Goal: Task Accomplishment & Management: Use online tool/utility

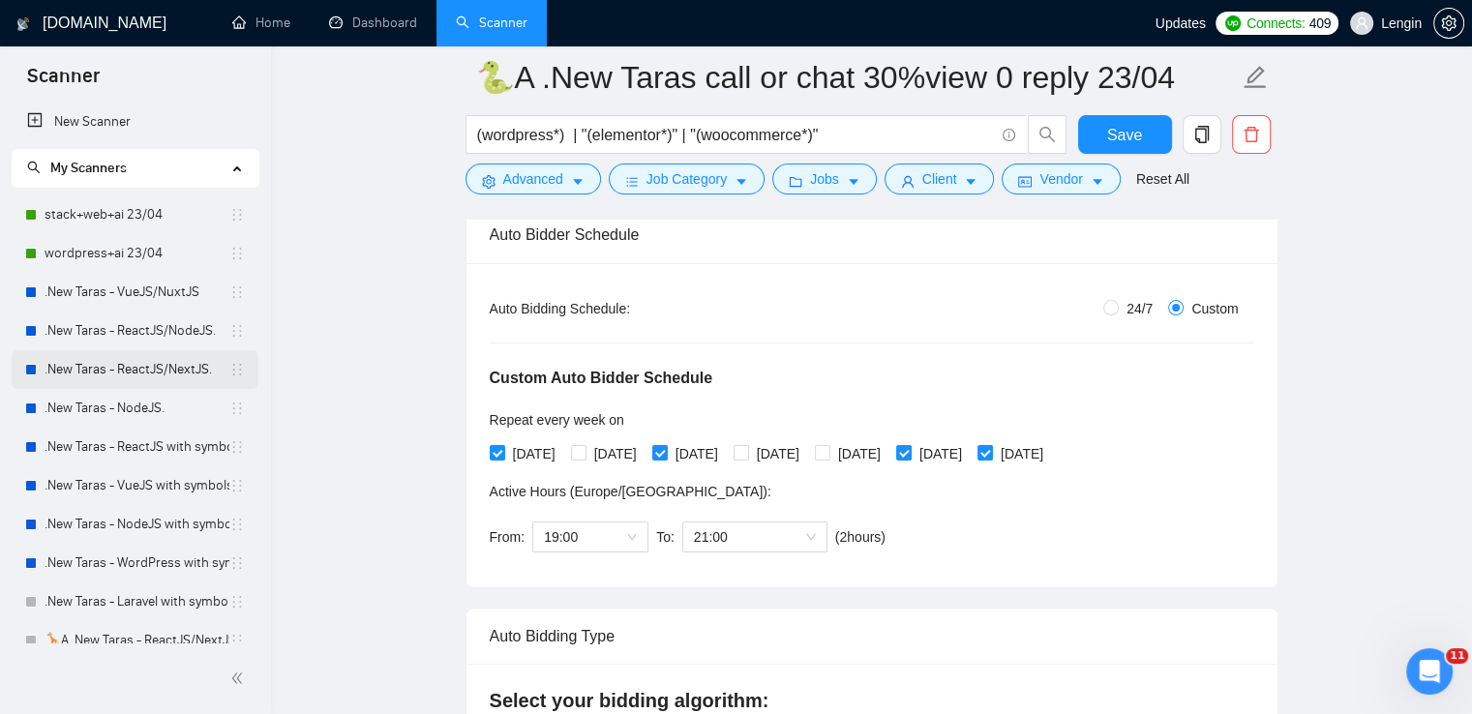
click at [183, 358] on link ".New Taras - ReactJS/NextJS." at bounding box center [137, 369] width 185 height 39
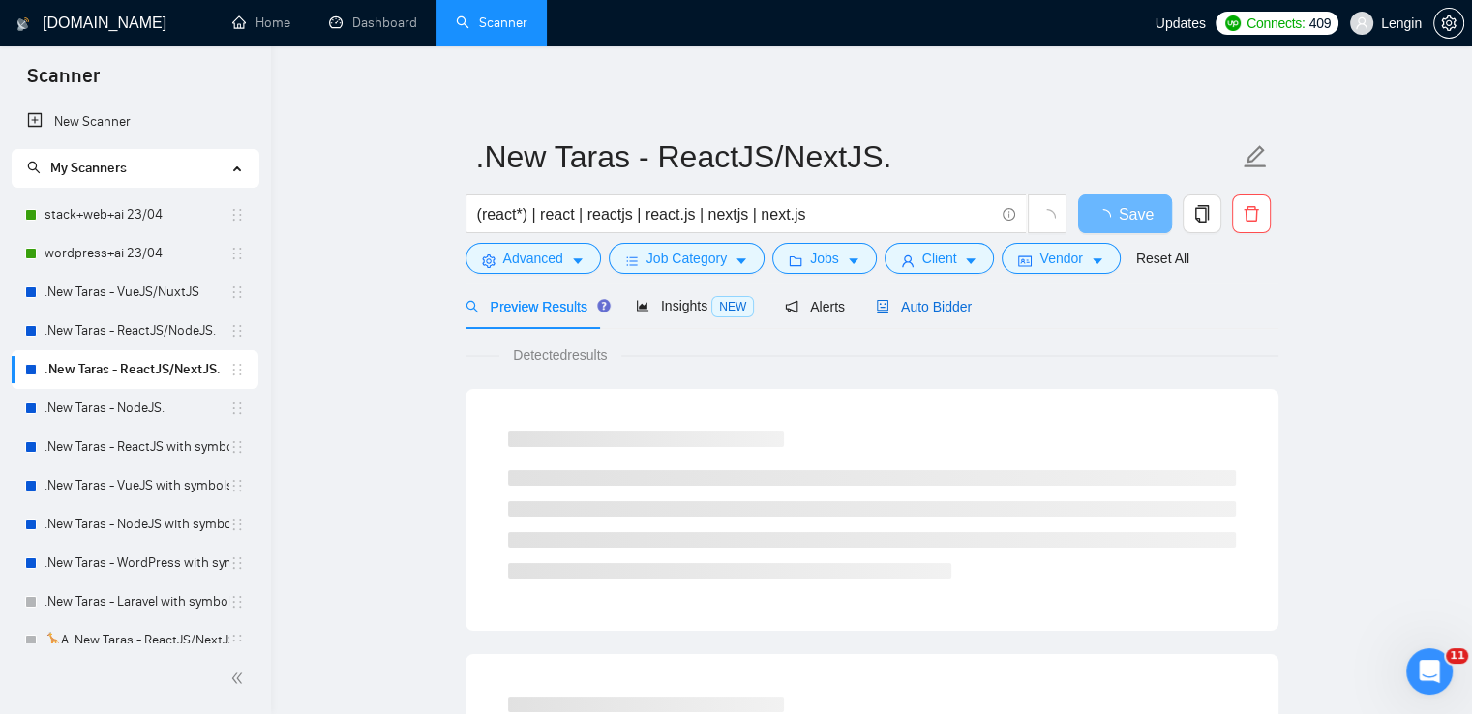
click at [894, 307] on span "Auto Bidder" at bounding box center [924, 306] width 96 height 15
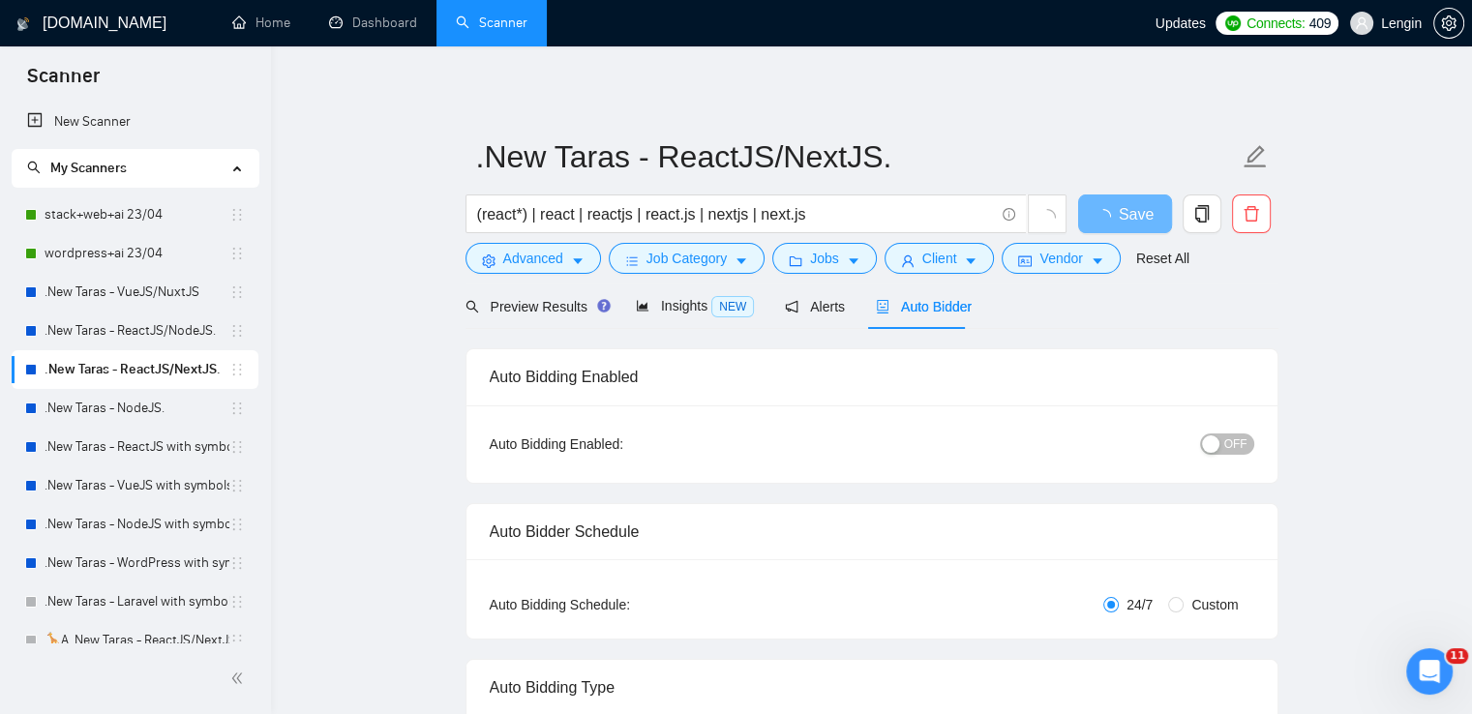
radio input "false"
radio input "true"
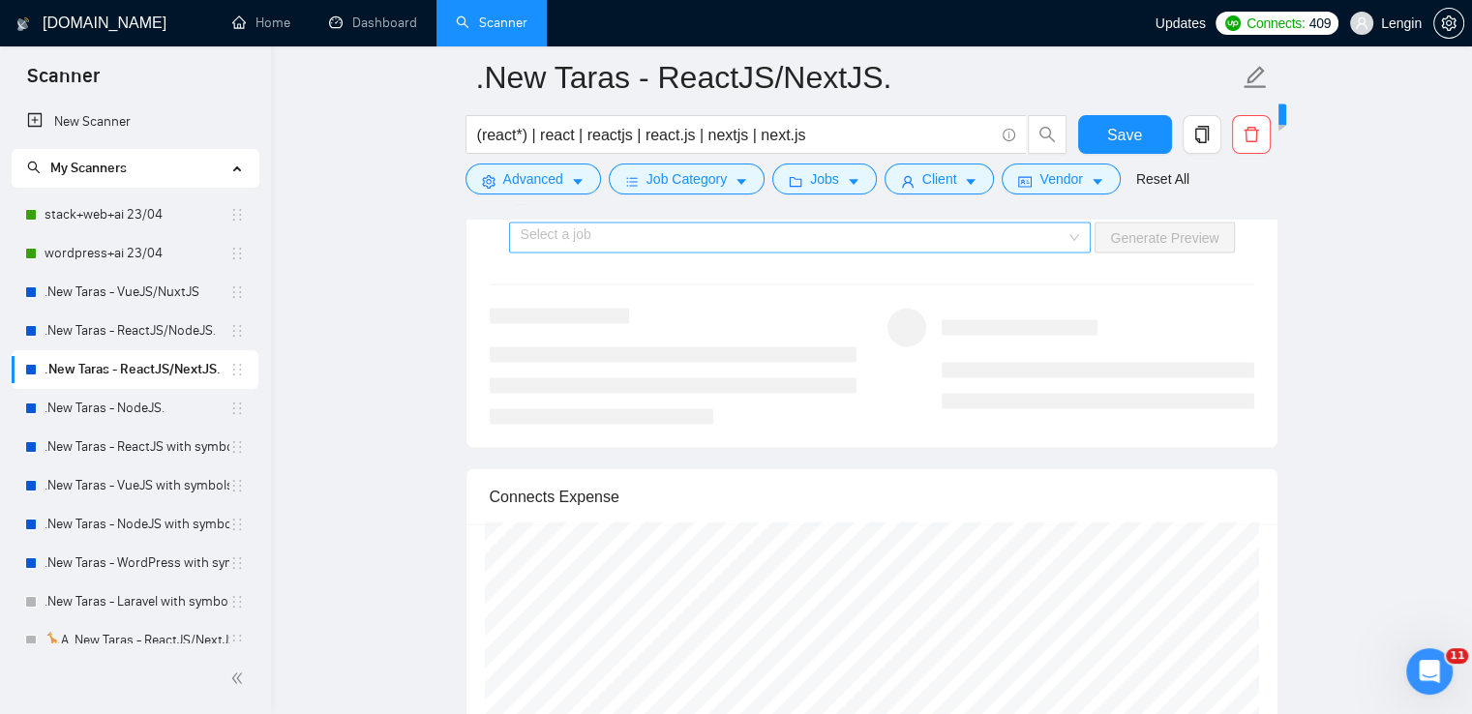
scroll to position [4116, 0]
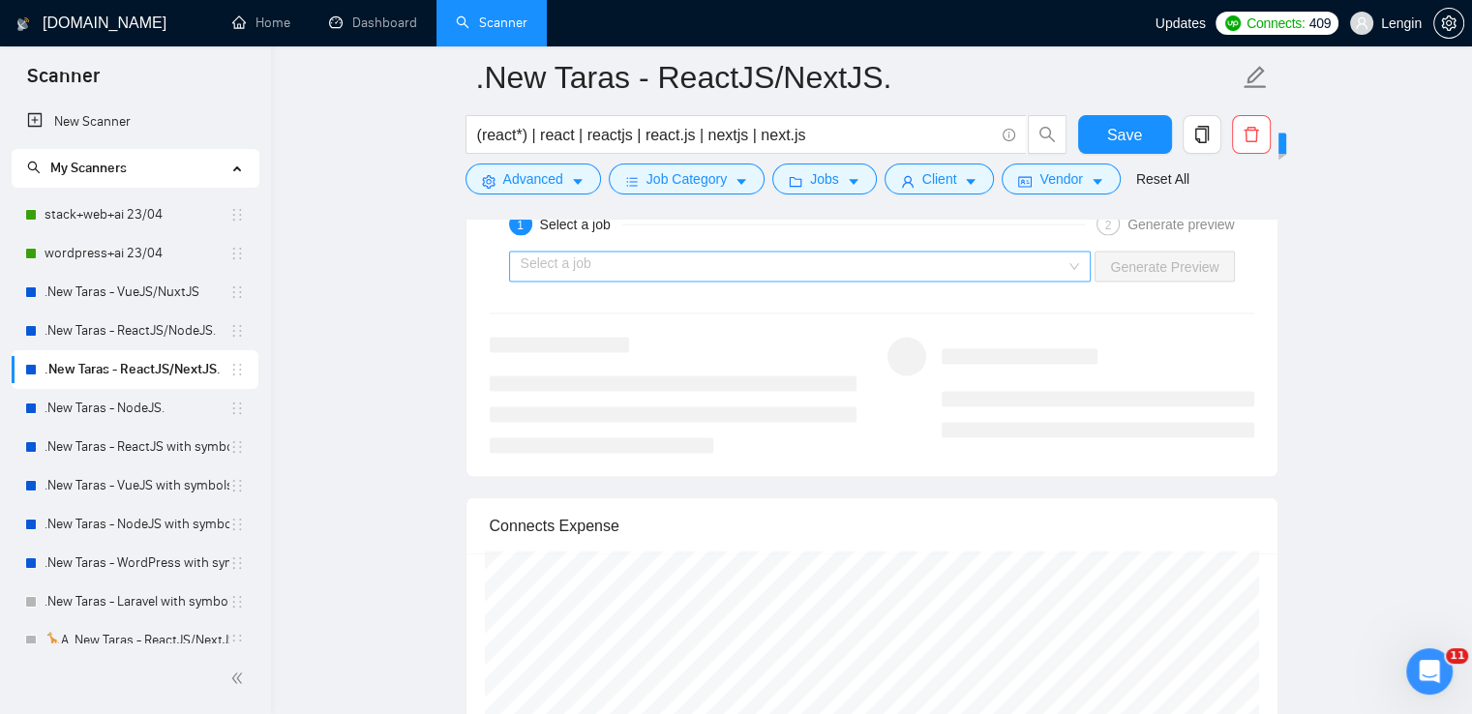
click at [1081, 257] on div "Select a job" at bounding box center [800, 267] width 582 height 31
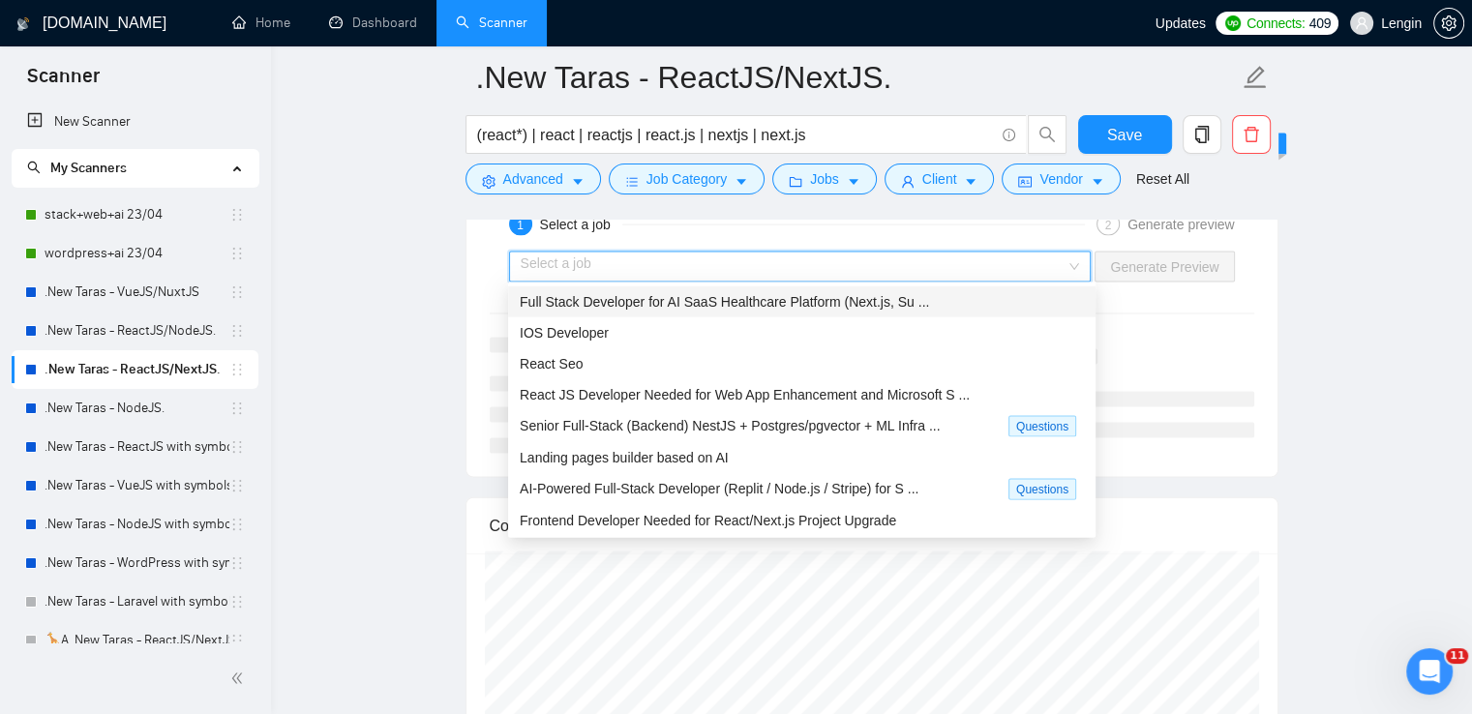
click at [868, 287] on div "Full Stack Developer for AI SaaS Healthcare Platform (Next.js, Su ..." at bounding box center [801, 301] width 587 height 31
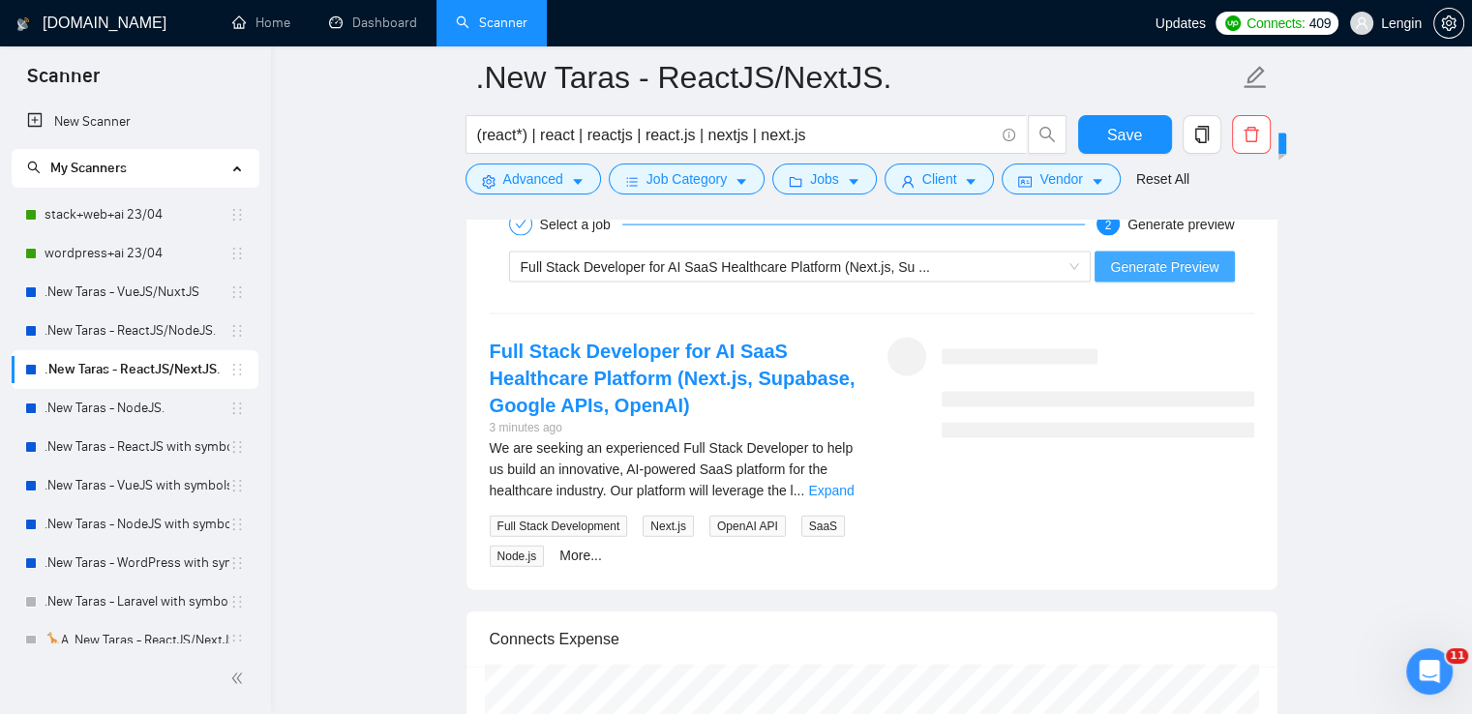
click at [1204, 267] on span "Generate Preview" at bounding box center [1164, 266] width 108 height 21
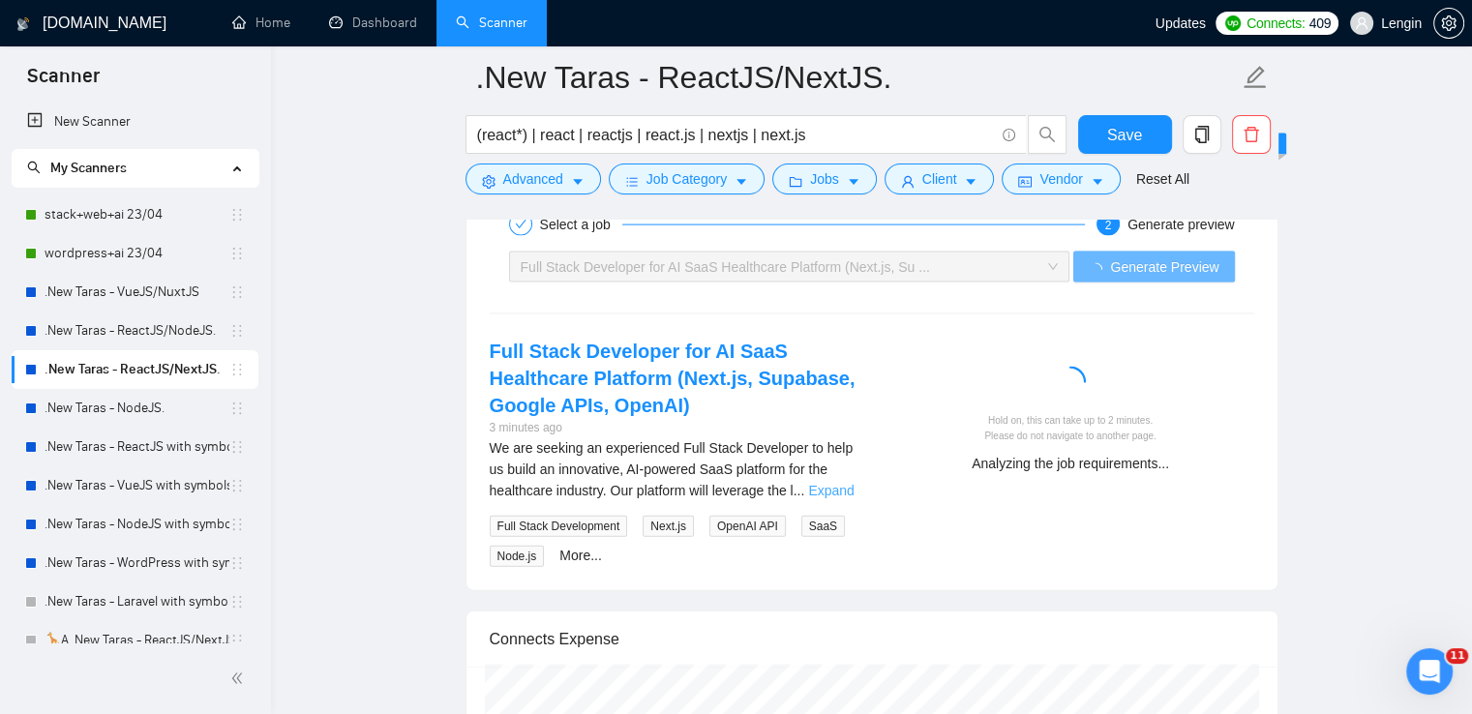
click at [824, 492] on link "Expand" at bounding box center [830, 490] width 45 height 15
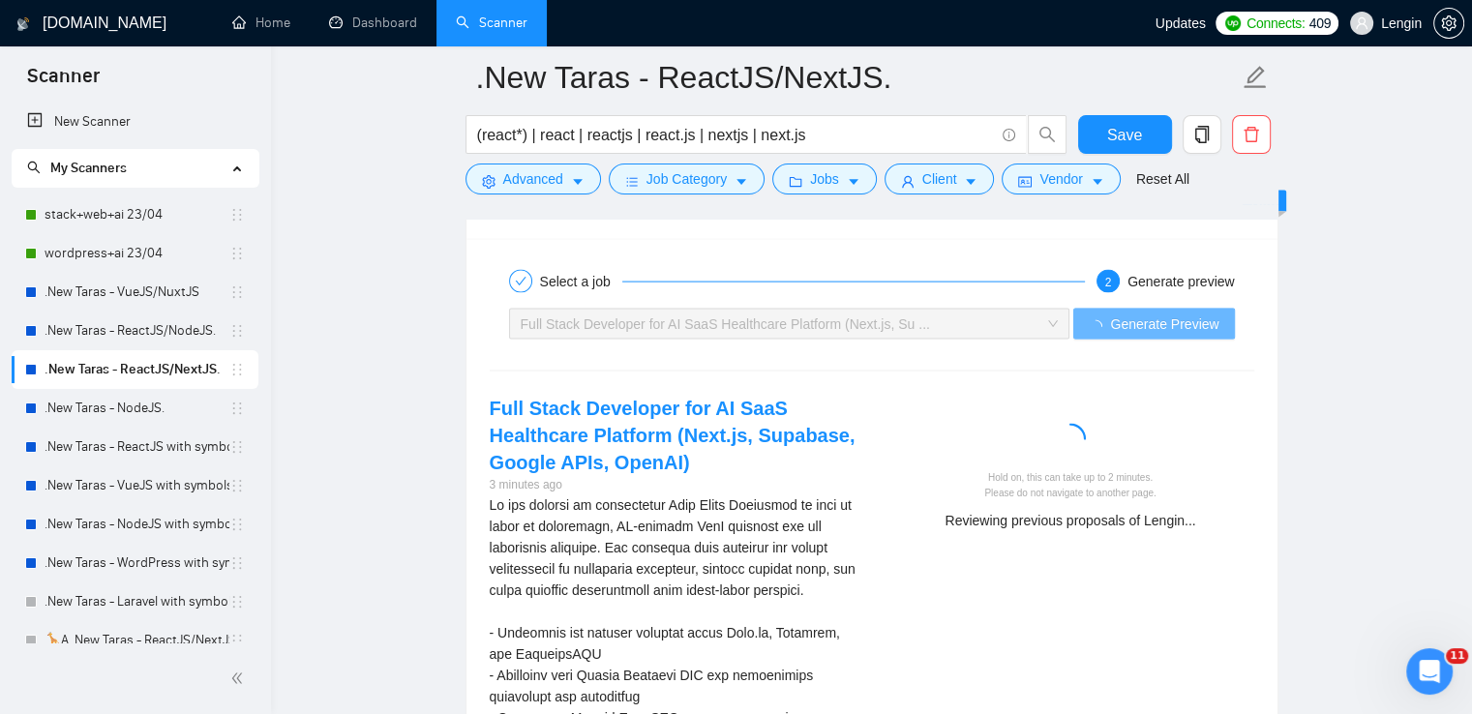
scroll to position [4120, 0]
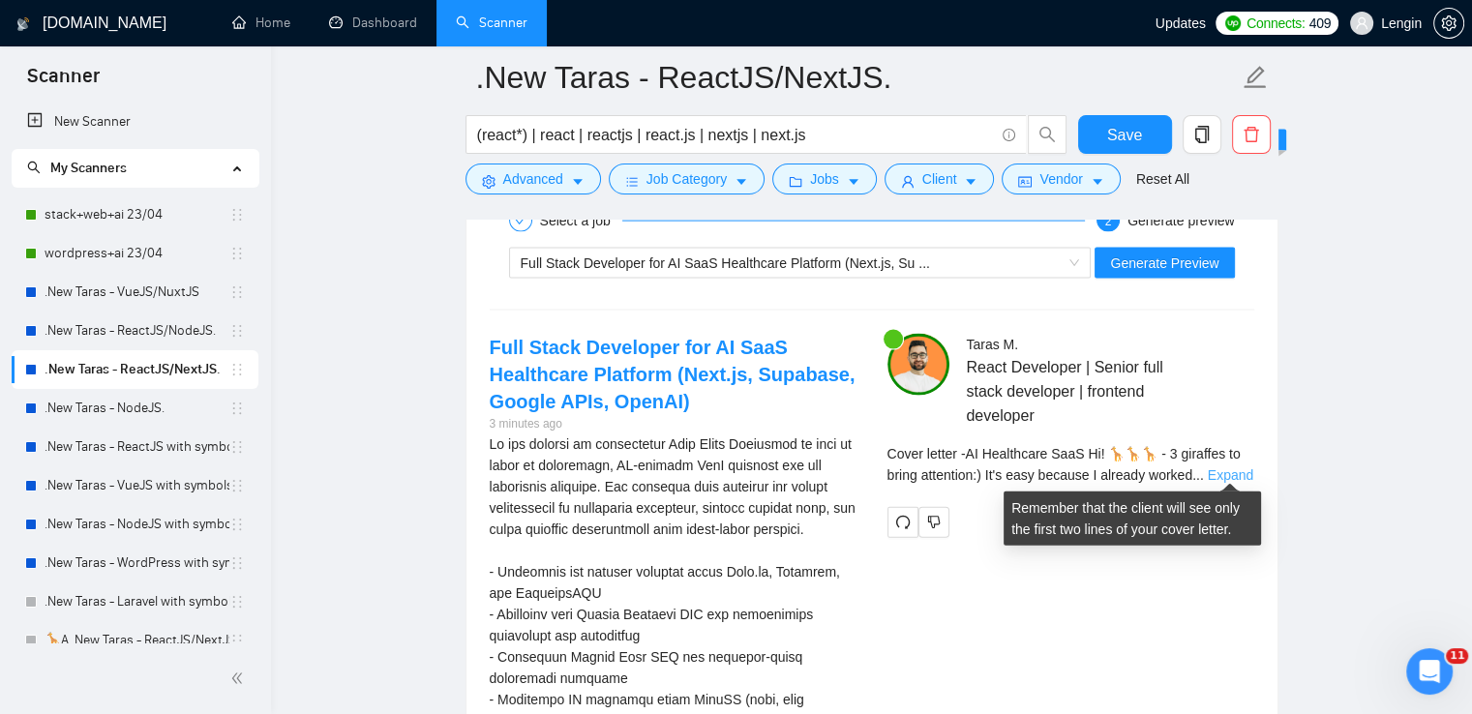
click at [1220, 470] on link "Expand" at bounding box center [1229, 474] width 45 height 15
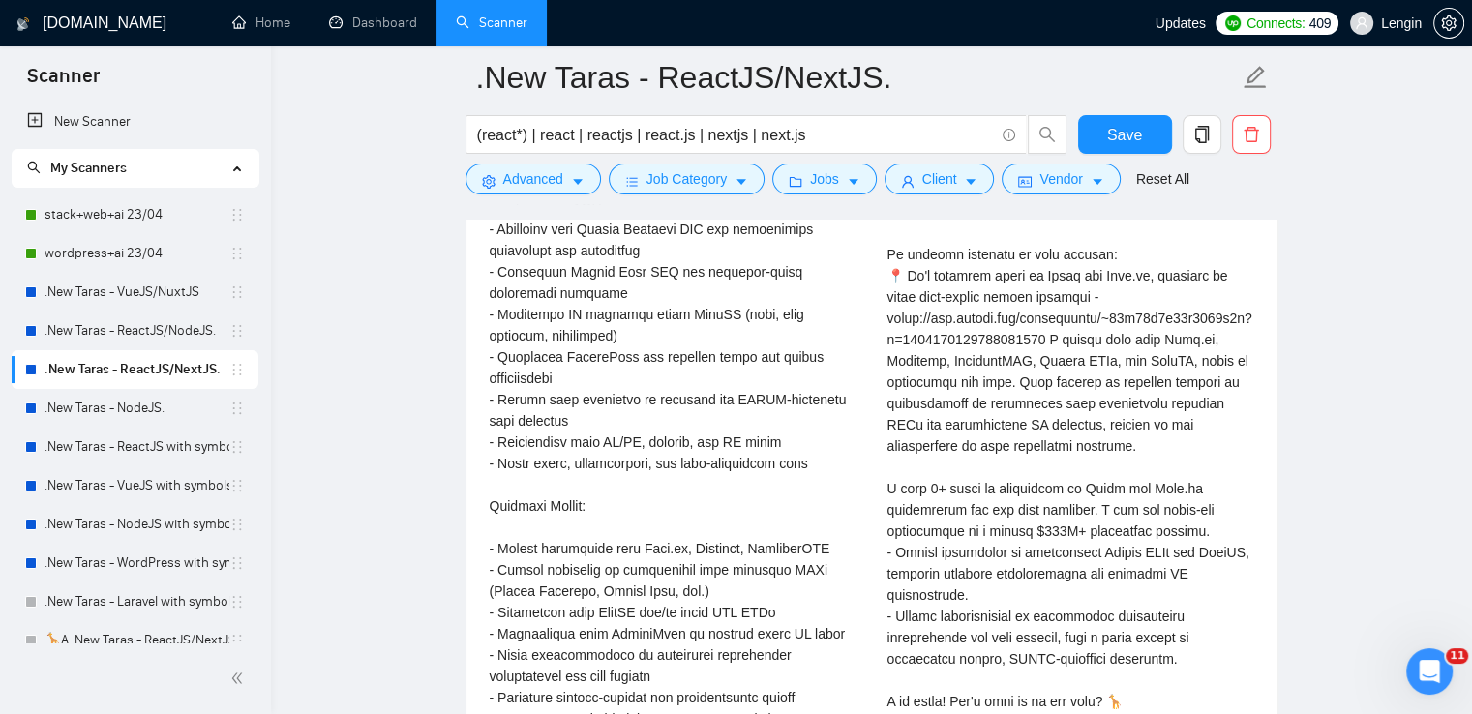
scroll to position [4505, 0]
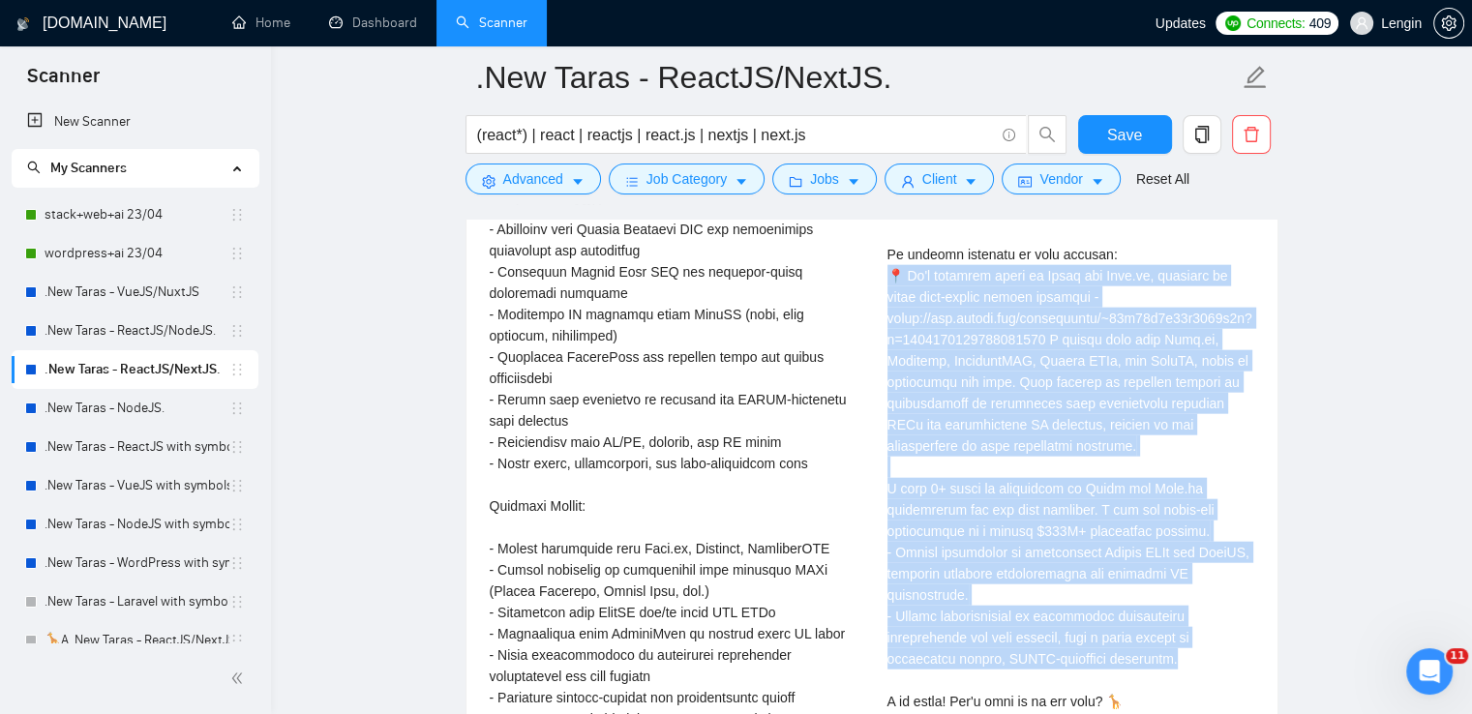
drag, startPoint x: 882, startPoint y: 277, endPoint x: 1168, endPoint y: 633, distance: 456.3
click at [1168, 633] on div "[PERSON_NAME] React Developer | Senior full stack developer | frontend develope…" at bounding box center [1071, 378] width 398 height 858
copy div "t's platform based on React and Next.js, designed to bring like-minded people t…"
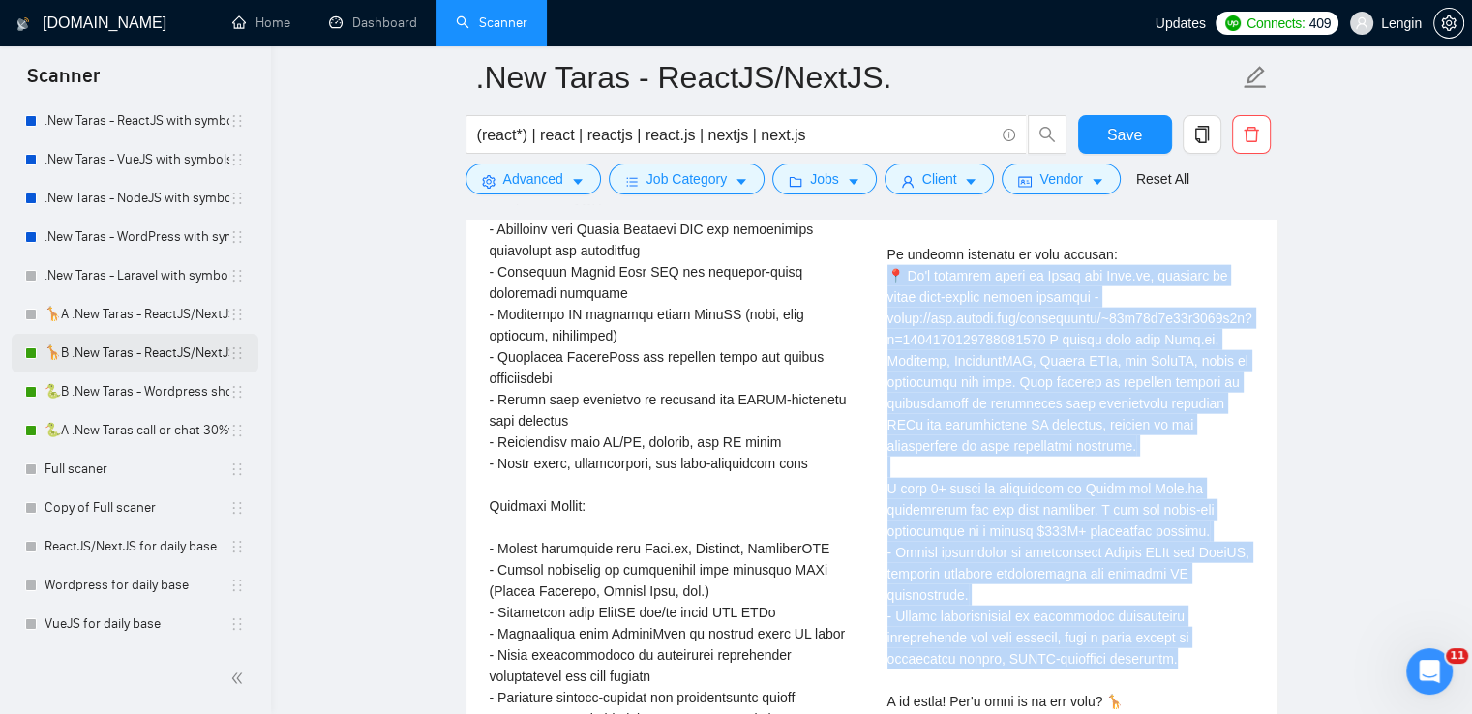
click at [108, 348] on link "🦒B .New Taras - ReactJS/NextJS rel exp 23/04" at bounding box center [137, 353] width 185 height 39
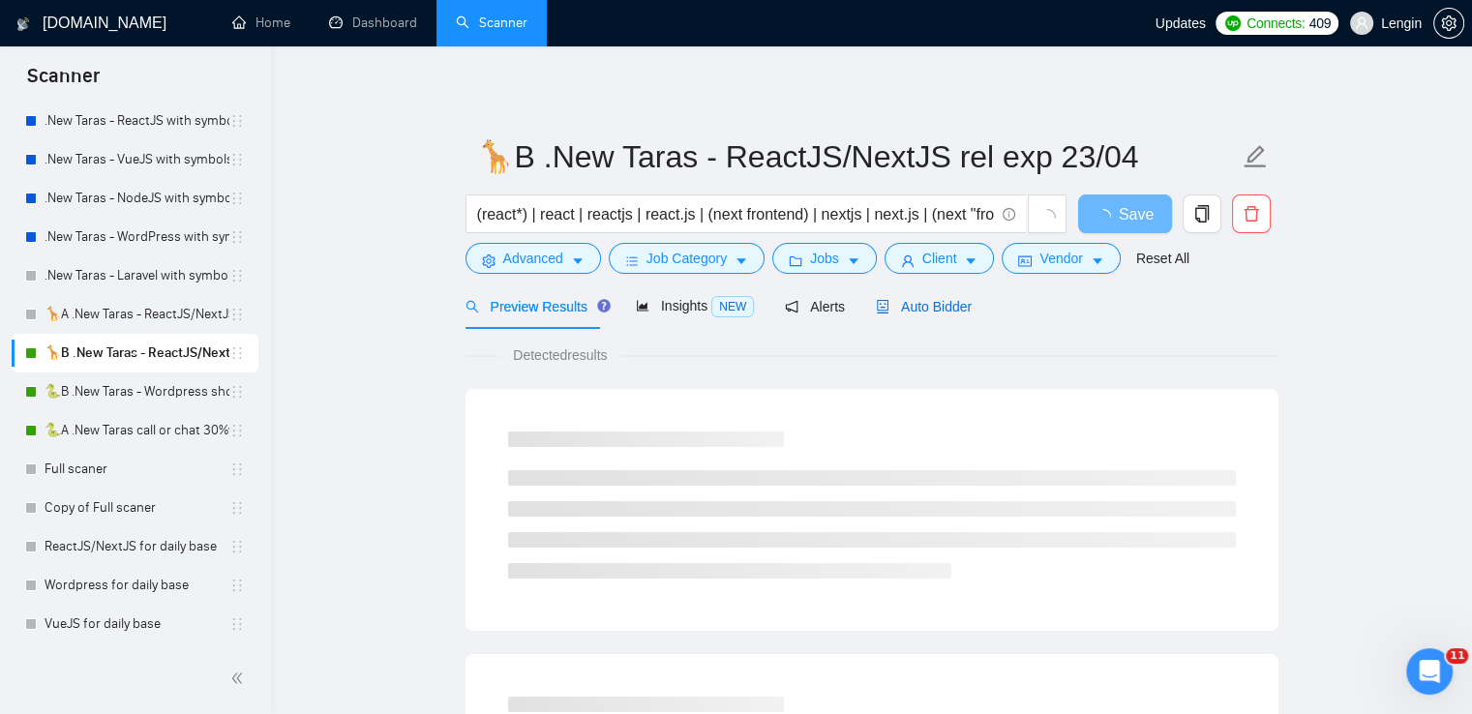
click at [936, 313] on span "Auto Bidder" at bounding box center [924, 306] width 96 height 15
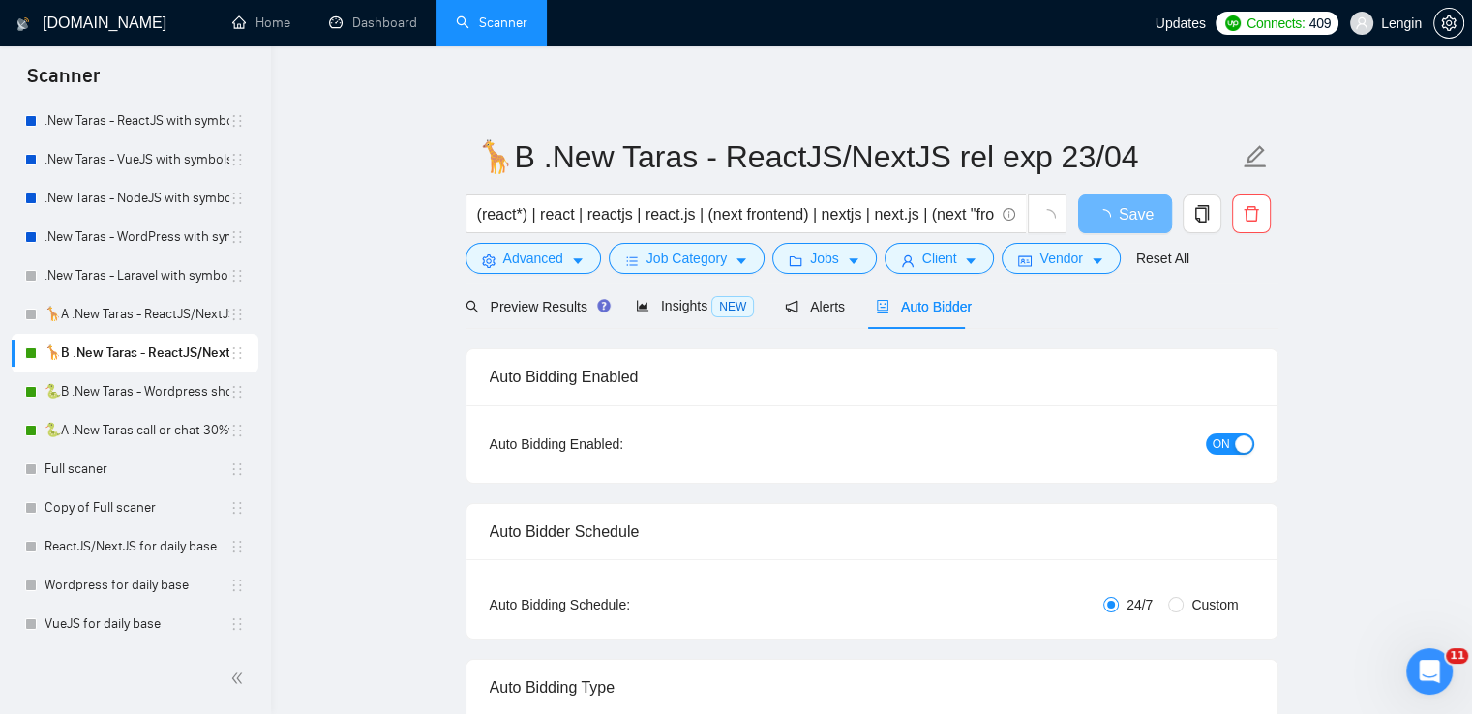
radio input "false"
radio input "true"
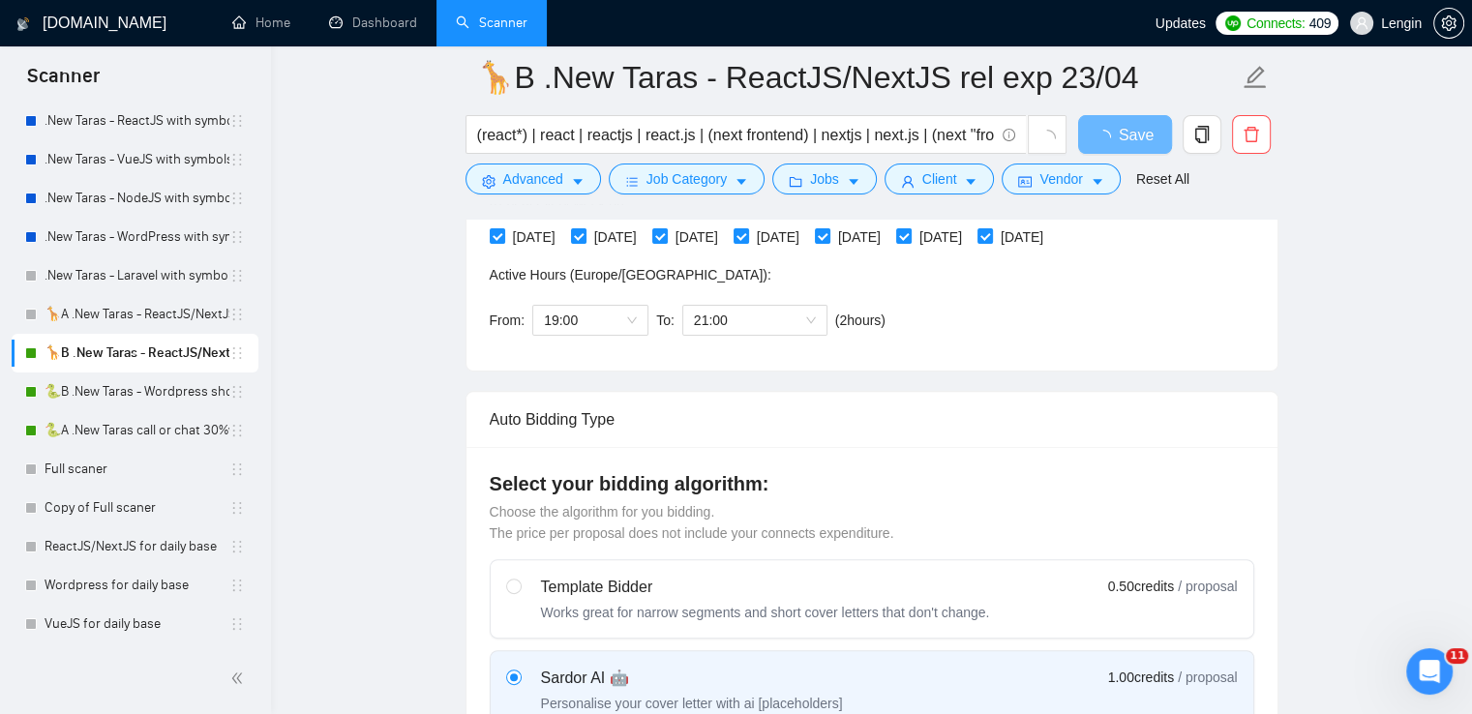
scroll to position [526, 0]
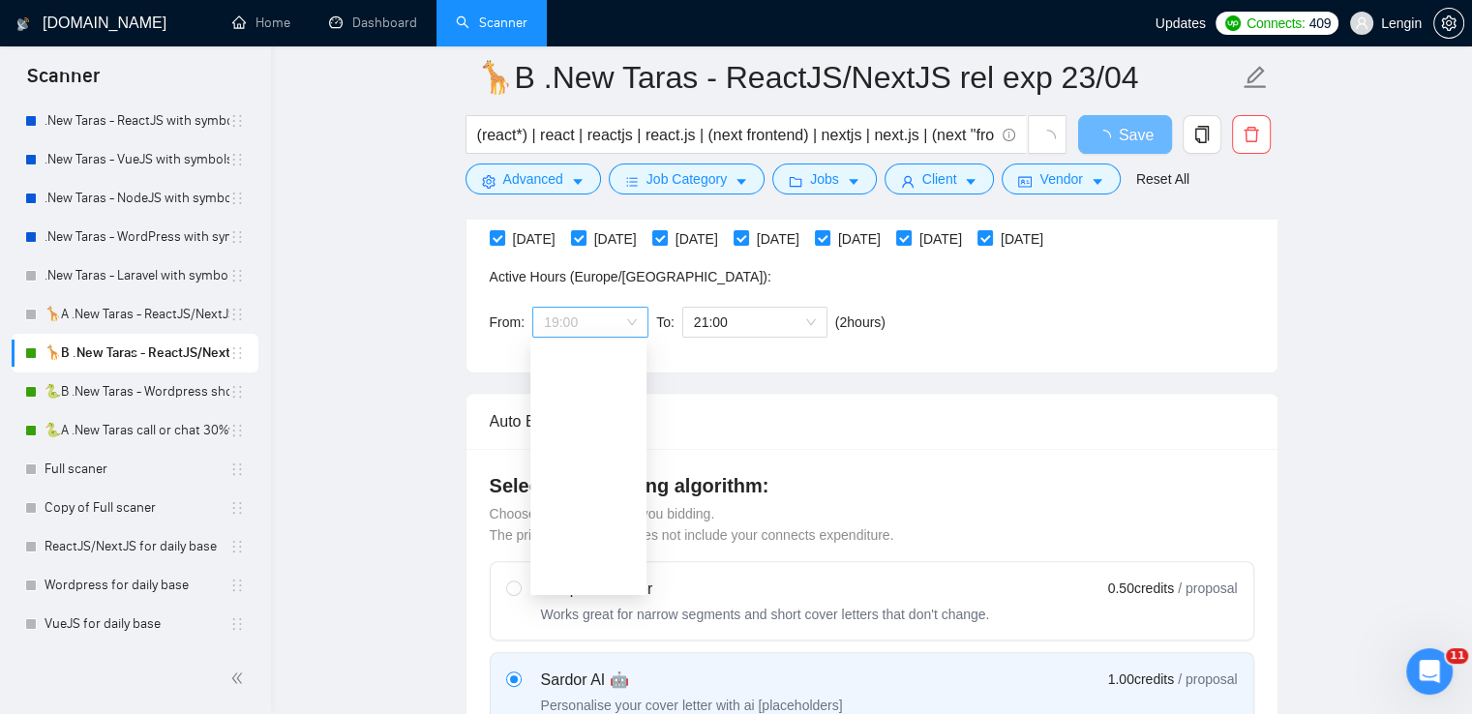
click at [619, 313] on span "19:00" at bounding box center [590, 322] width 93 height 29
click at [560, 355] on div "00:00" at bounding box center [588, 358] width 93 height 21
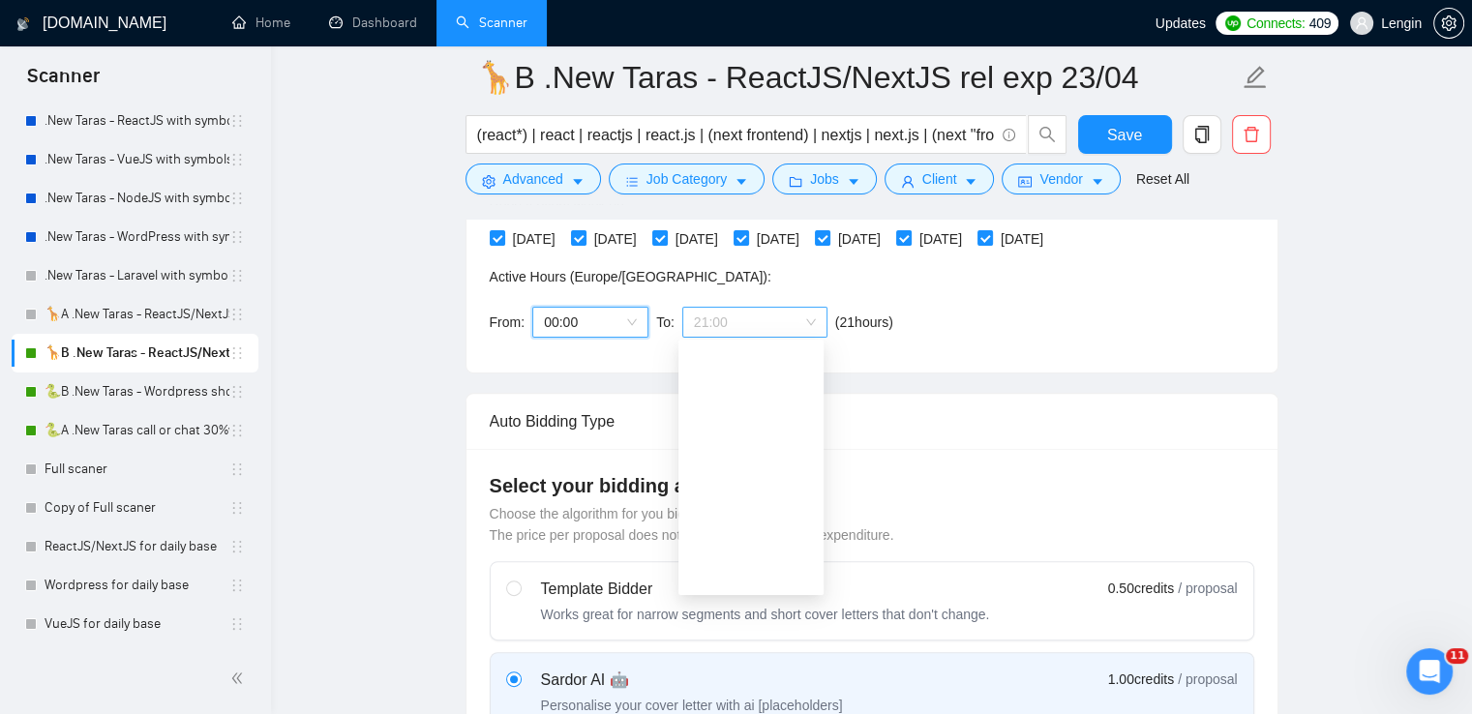
click at [806, 318] on span "21:00" at bounding box center [755, 322] width 122 height 29
click at [723, 444] on div "10:00" at bounding box center [750, 456] width 145 height 31
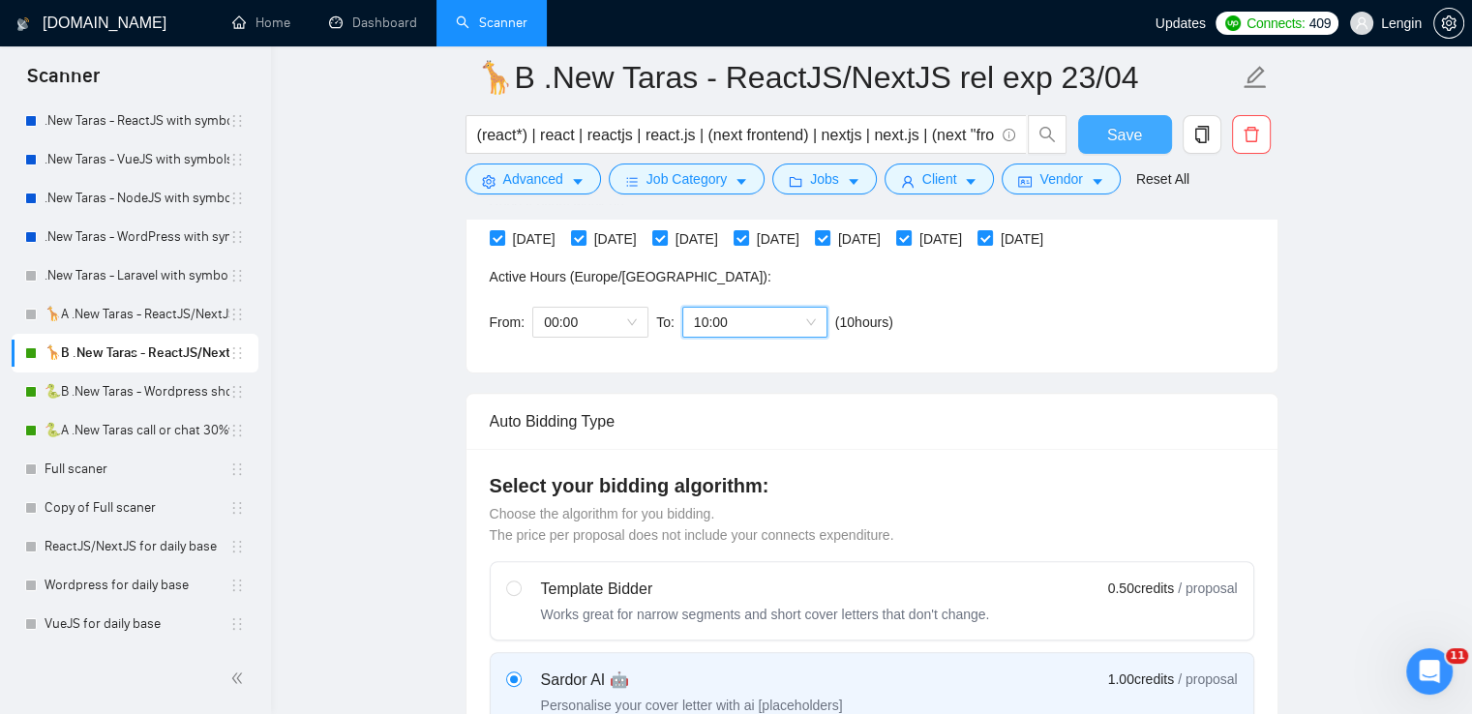
click at [1101, 126] on button "Save" at bounding box center [1125, 134] width 94 height 39
click at [144, 434] on link "🐍A .New Taras call or chat 30%view 0 reply 23/04" at bounding box center [137, 430] width 185 height 39
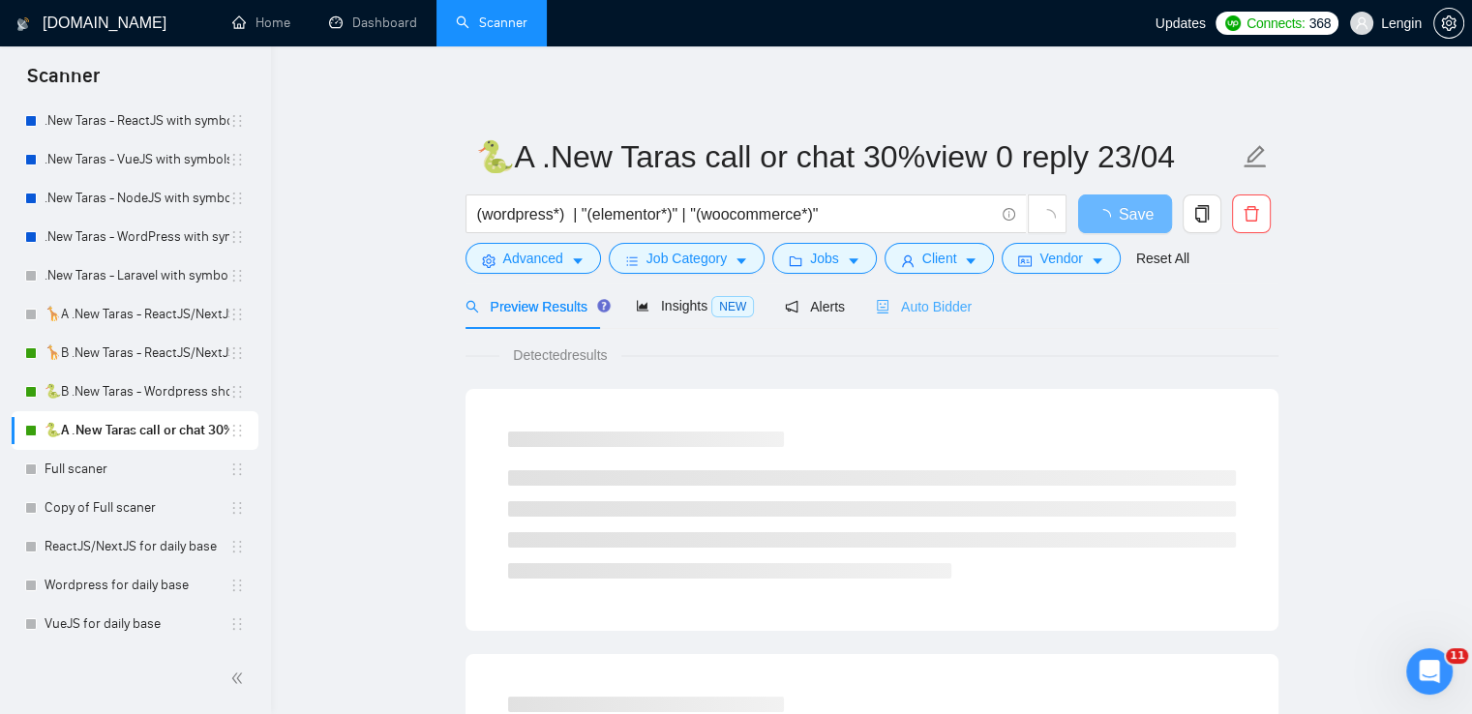
click at [932, 318] on div "Auto Bidder" at bounding box center [924, 305] width 96 height 45
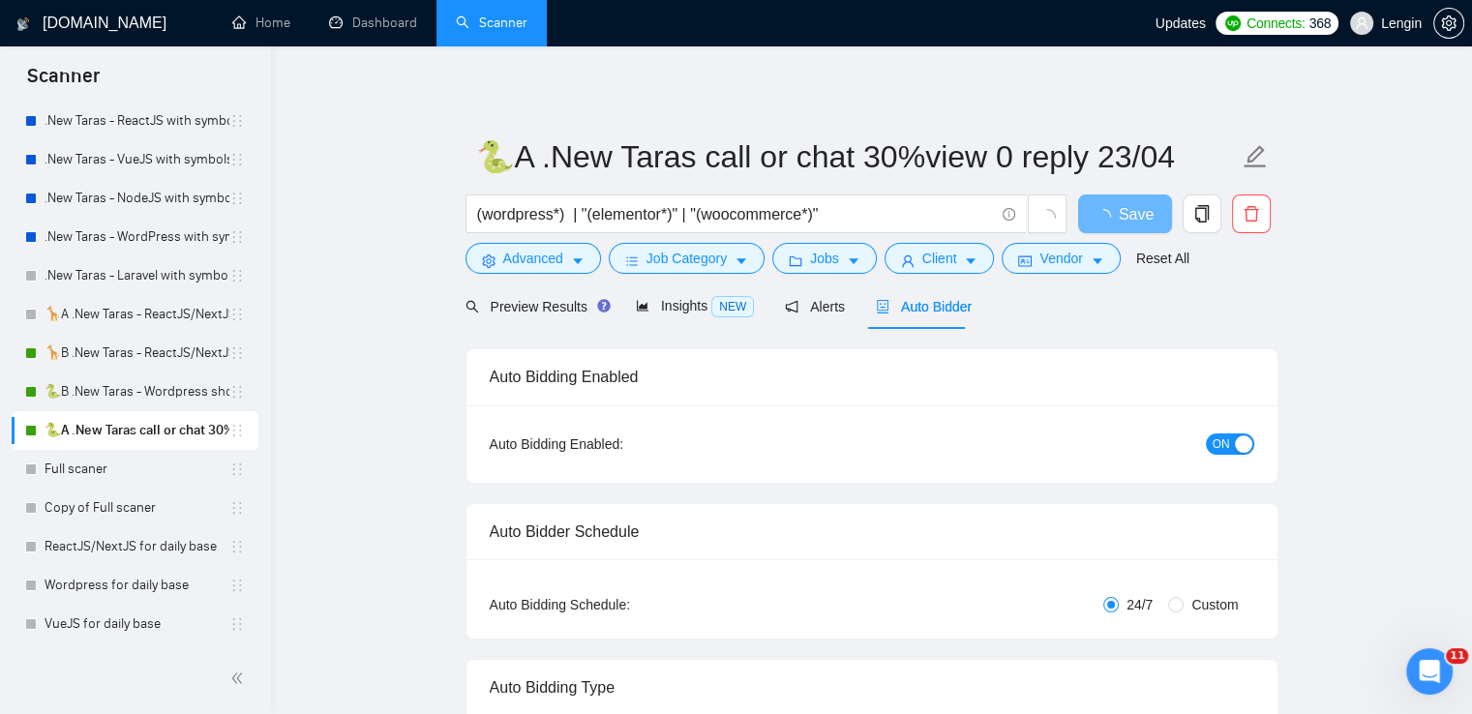
radio input "false"
radio input "true"
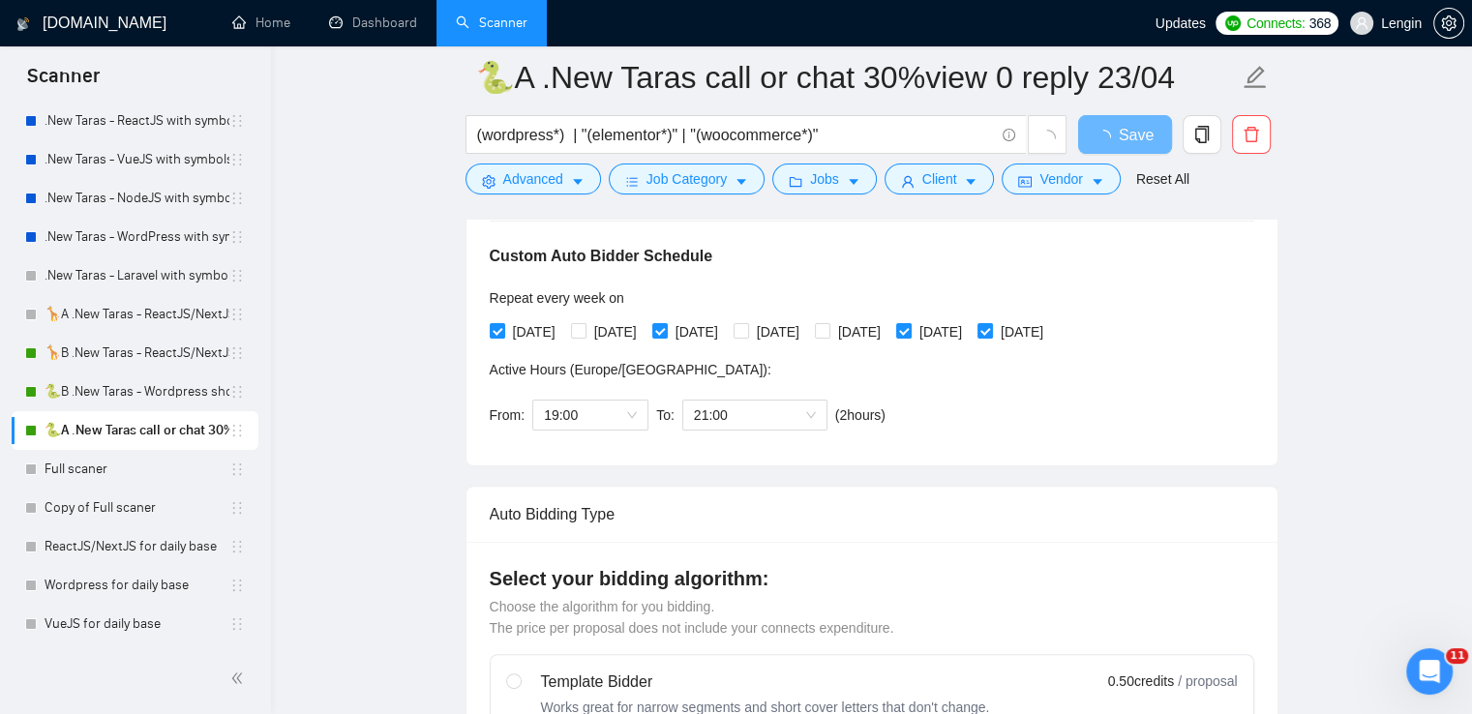
scroll to position [433, 0]
click at [795, 414] on span "21:00" at bounding box center [755, 415] width 122 height 29
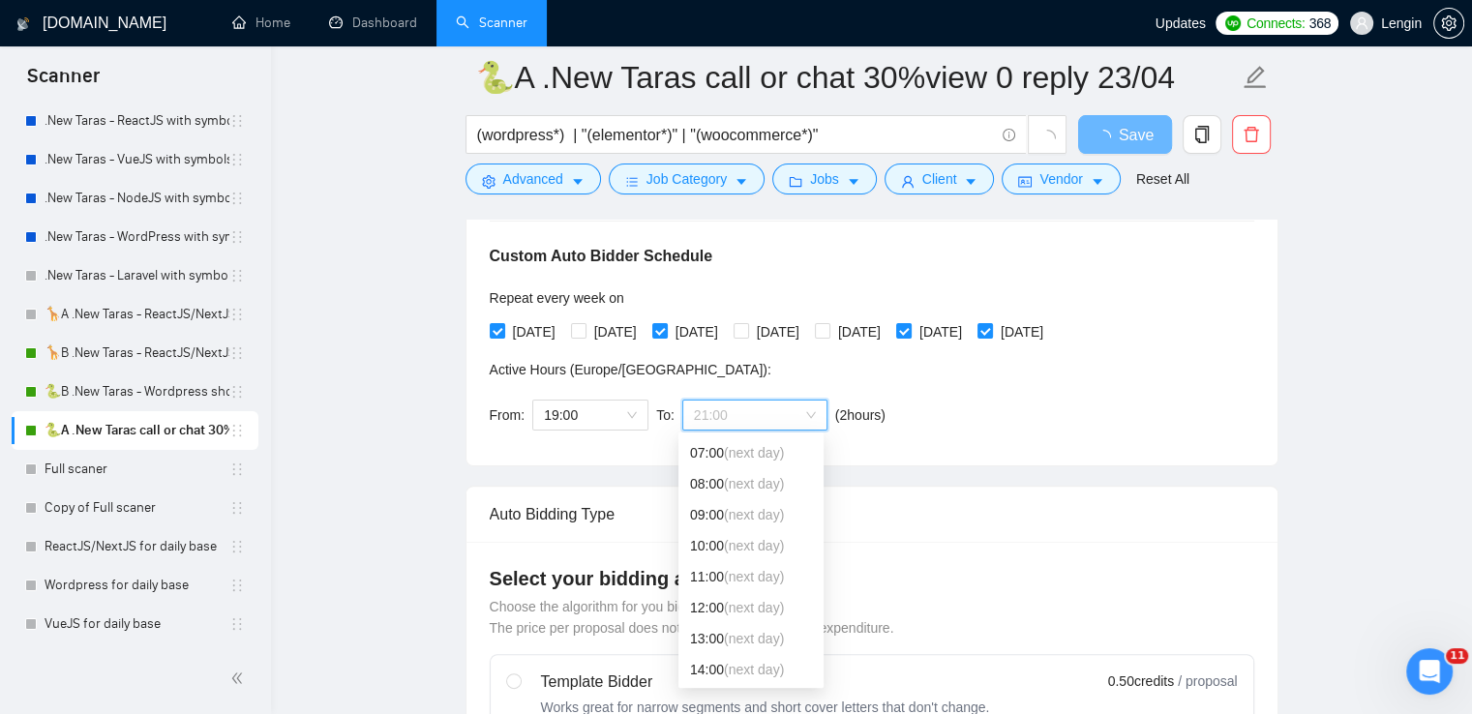
scroll to position [182, 0]
click at [745, 577] on span "(next day)" at bounding box center [754, 579] width 60 height 15
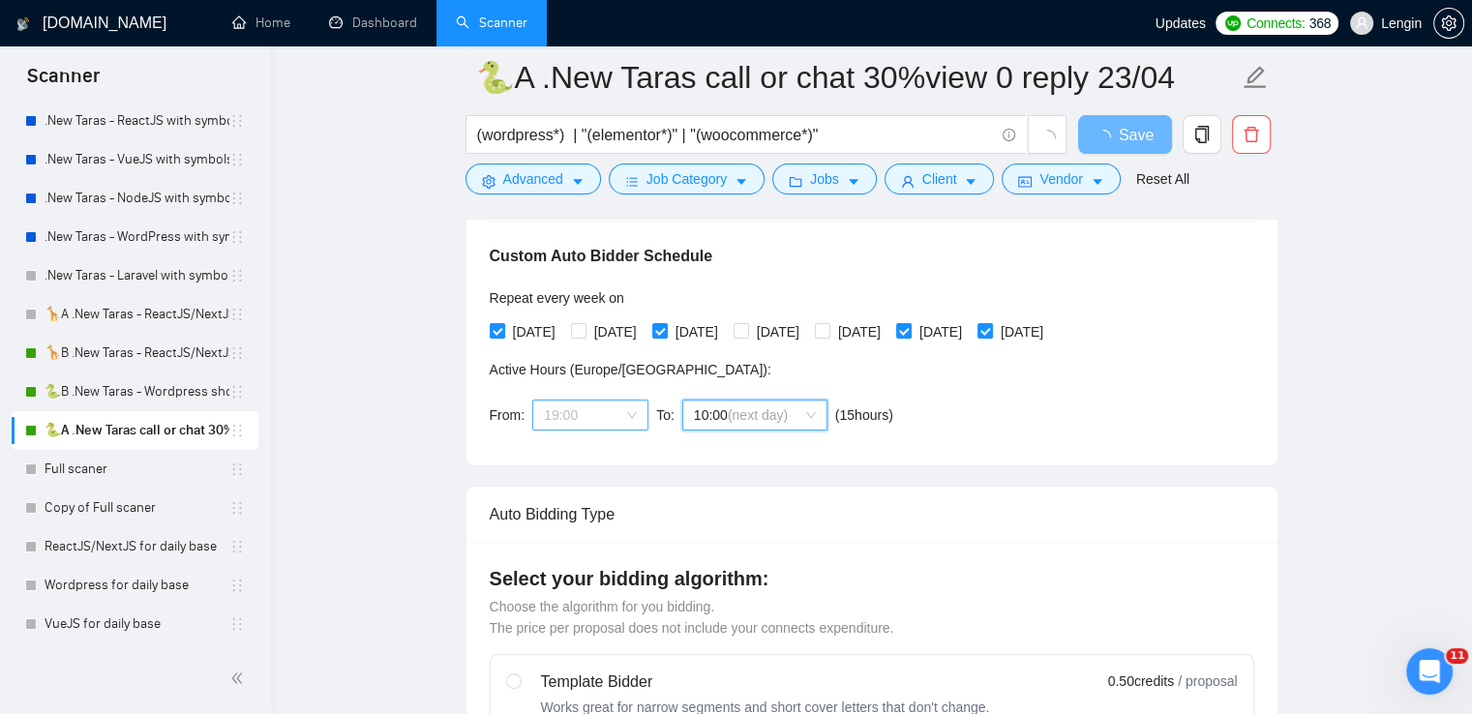
scroll to position [372, 0]
click at [629, 423] on span "19:00" at bounding box center [590, 415] width 93 height 29
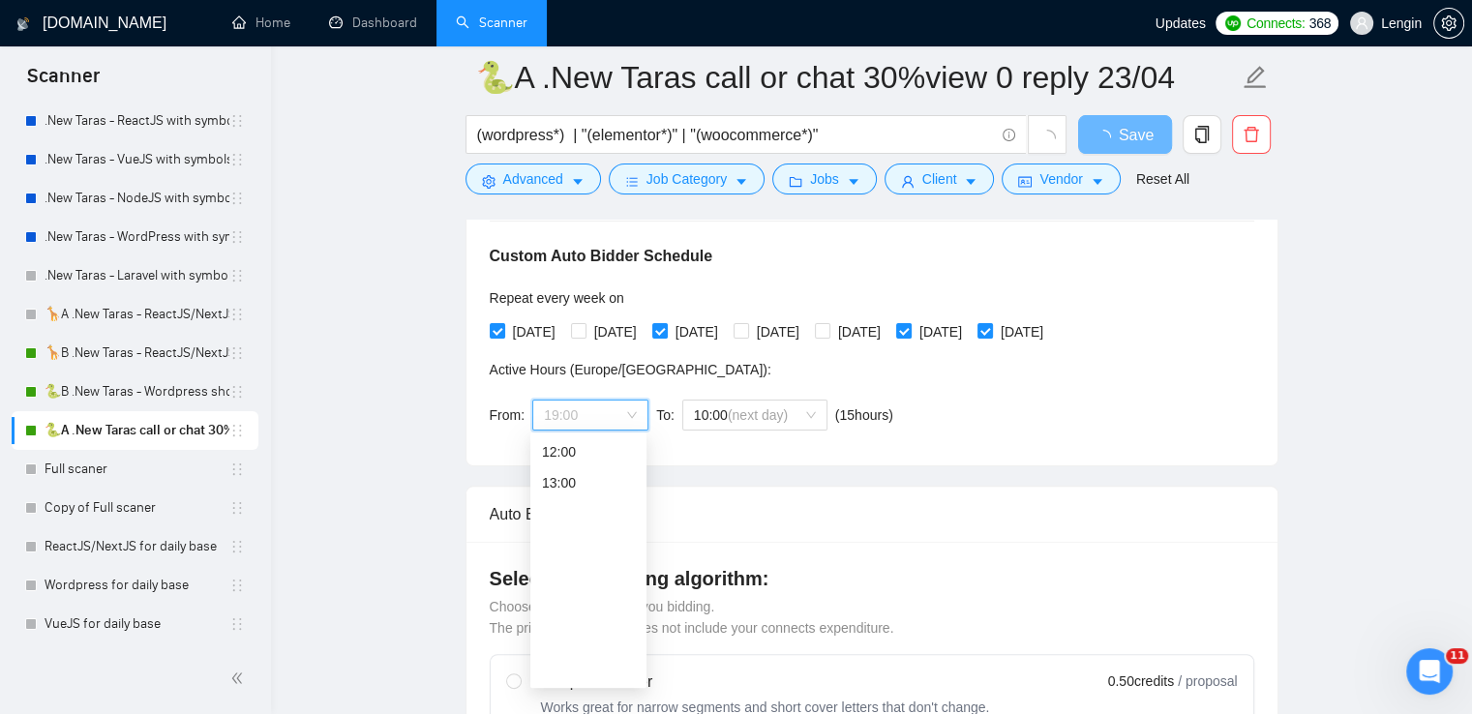
scroll to position [0, 0]
click at [564, 451] on div "00:00" at bounding box center [588, 451] width 93 height 21
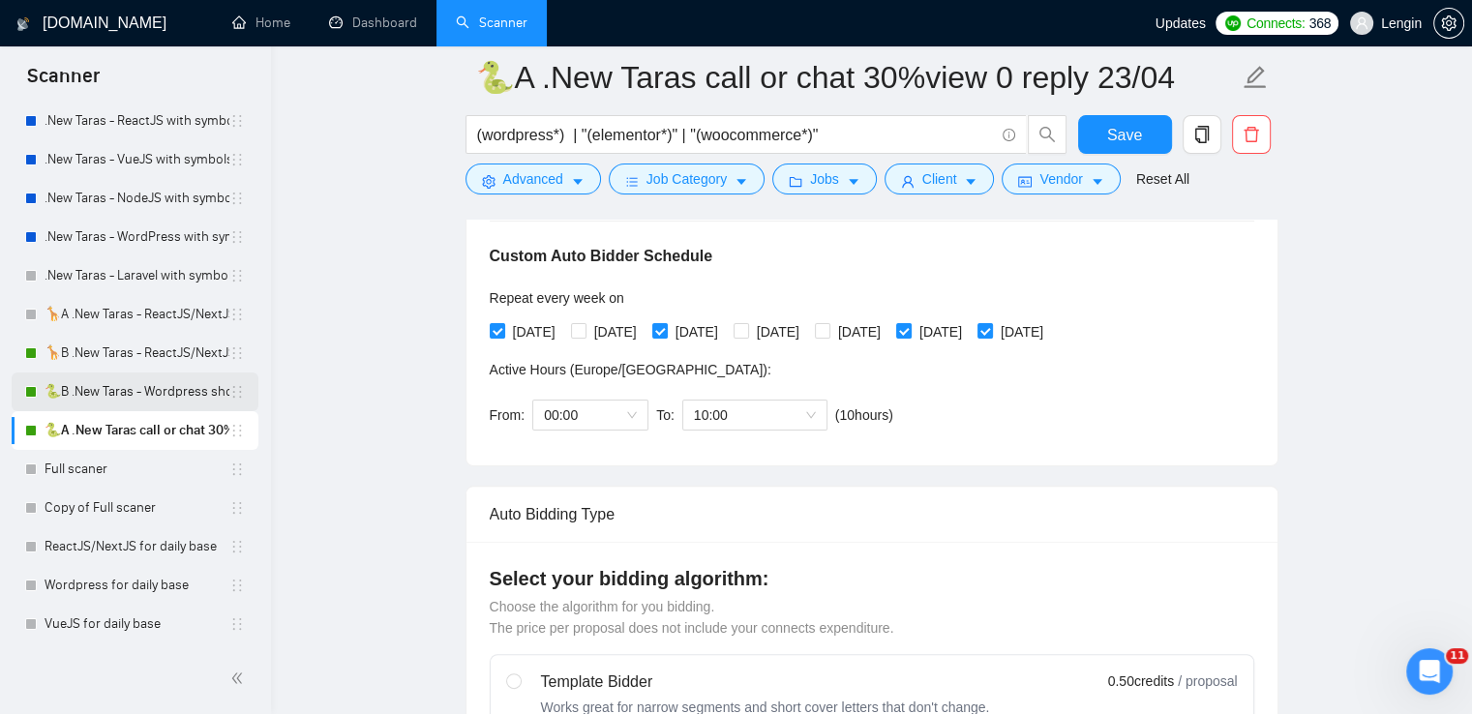
click at [145, 400] on link "🐍B .New Taras - Wordpress short 23/04" at bounding box center [137, 392] width 185 height 39
click at [1120, 132] on span "Save" at bounding box center [1124, 135] width 35 height 24
click at [94, 373] on link "🐍B .New Taras - Wordpress short 23/04" at bounding box center [137, 392] width 185 height 39
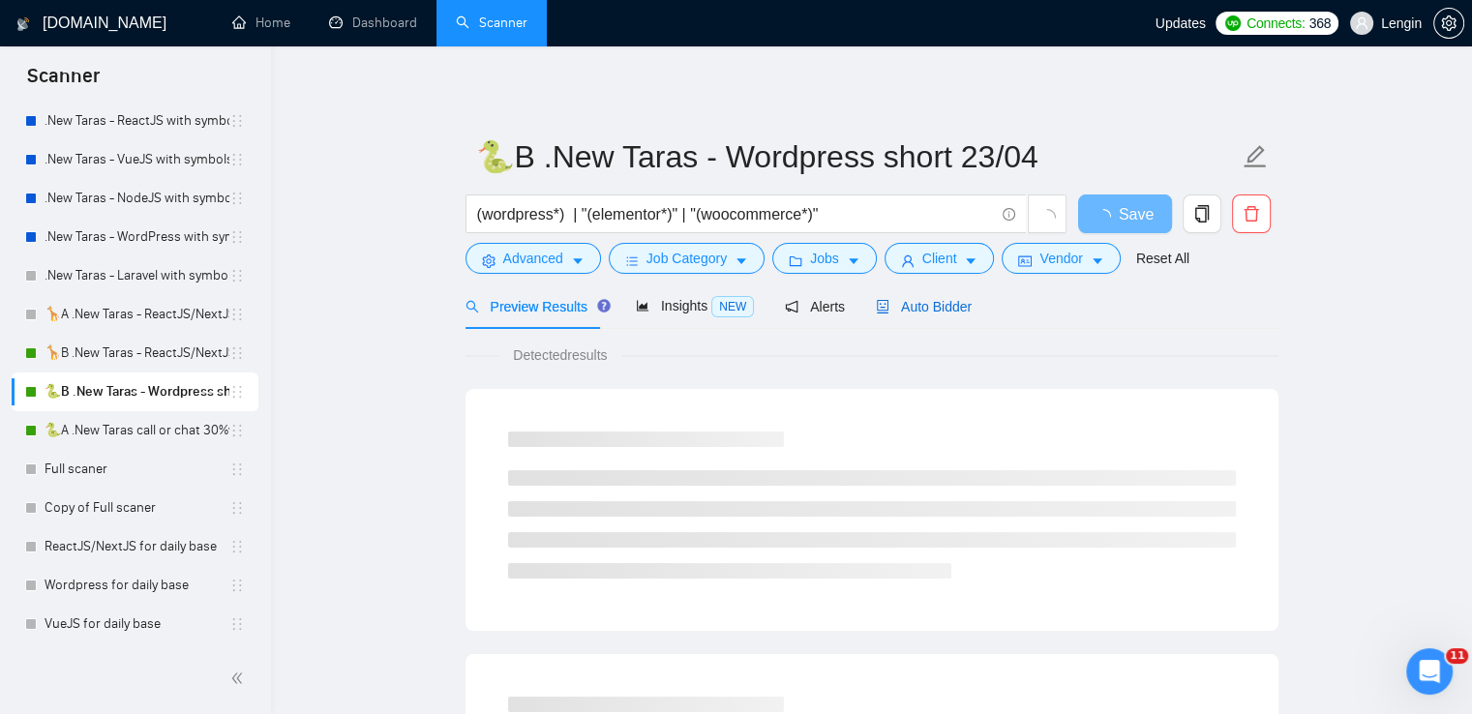
click at [924, 299] on span "Auto Bidder" at bounding box center [924, 306] width 96 height 15
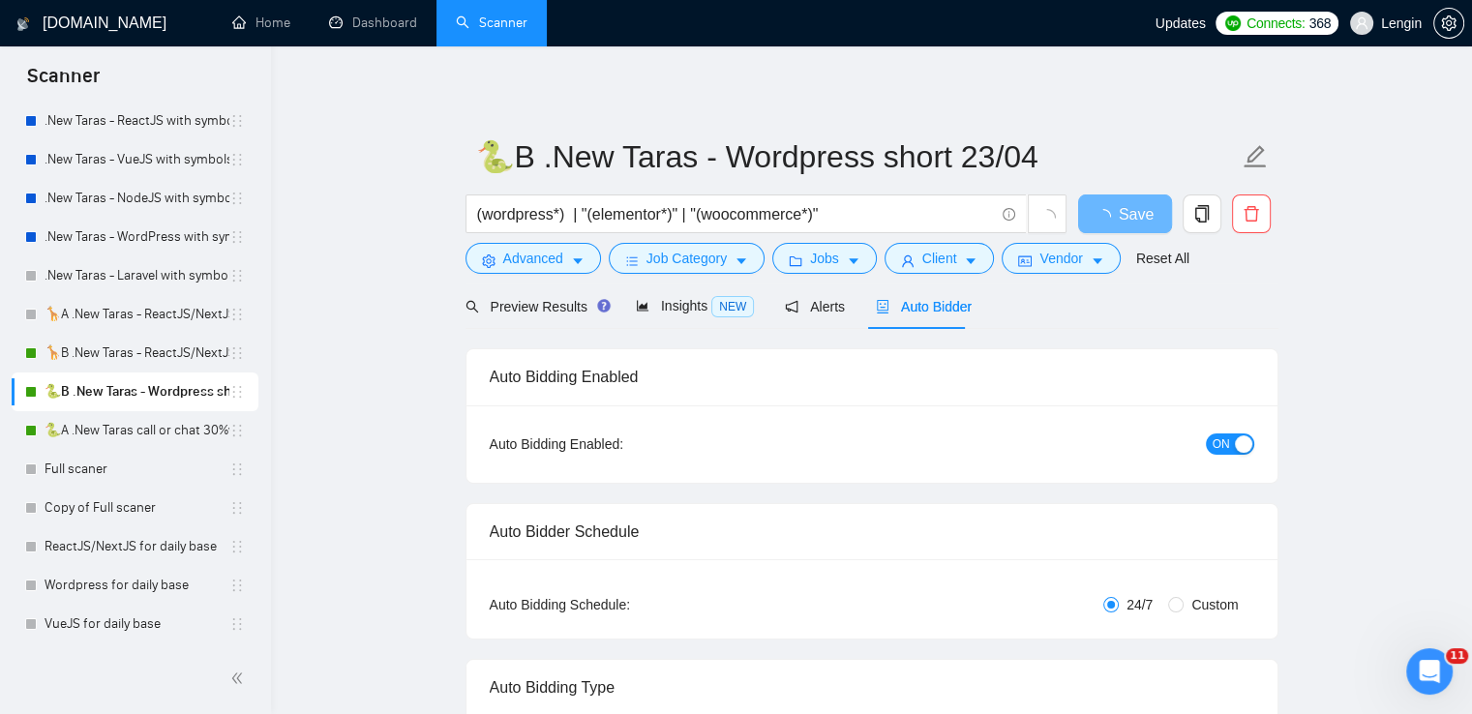
radio input "false"
radio input "true"
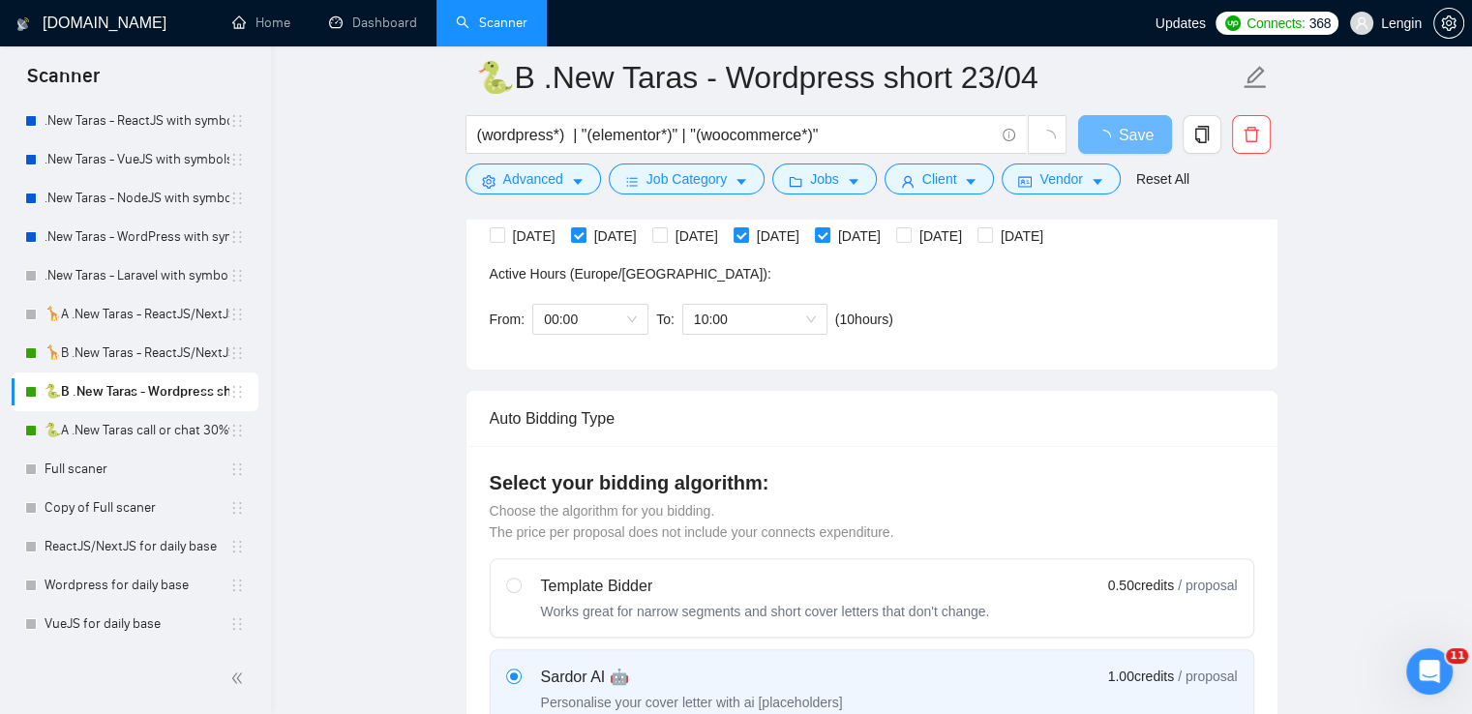
scroll to position [515, 0]
